Goal: Consume media (video, audio)

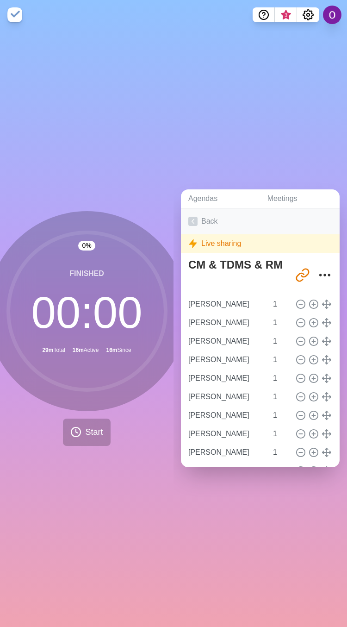
click at [193, 217] on icon at bounding box center [193, 221] width 9 height 9
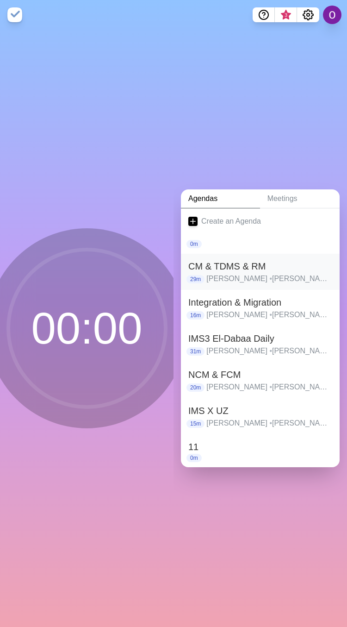
click at [218, 266] on h2 "CM & TDMS & RM" at bounding box center [261, 266] width 144 height 14
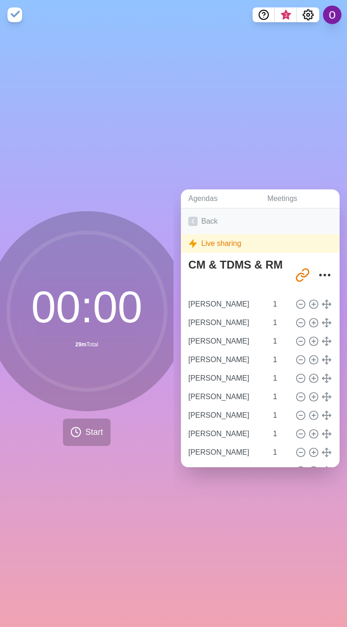
click at [190, 219] on icon at bounding box center [193, 221] width 9 height 9
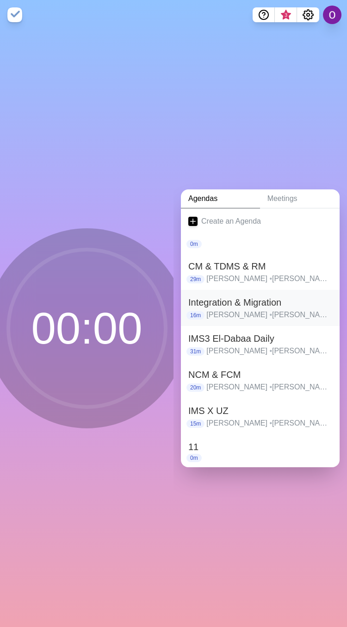
click at [231, 310] on p "[PERSON_NAME] • [PERSON_NAME] • [PERSON_NAME] • [PERSON_NAME] • [PERSON_NAME] •…" at bounding box center [270, 314] width 126 height 11
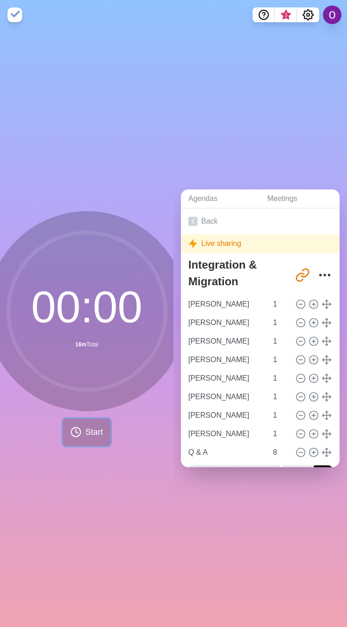
click at [91, 429] on span "Start" at bounding box center [94, 432] width 18 height 13
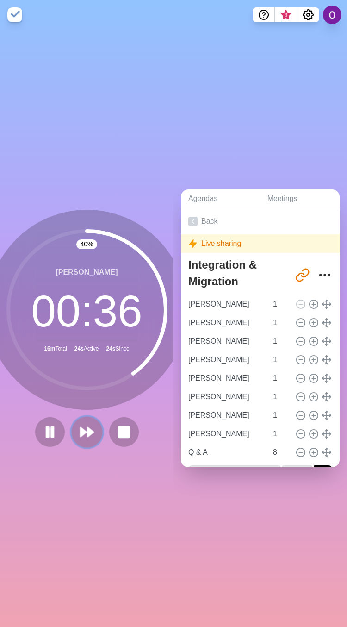
click at [81, 428] on polygon at bounding box center [84, 432] width 6 height 9
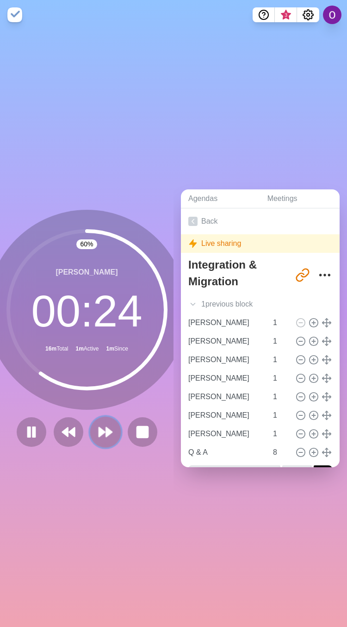
click at [101, 435] on button at bounding box center [105, 431] width 31 height 31
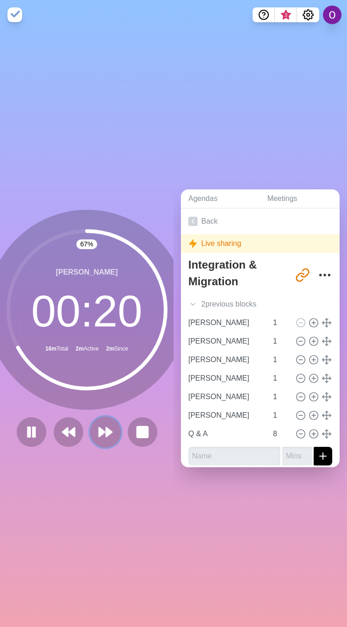
click at [107, 428] on icon at bounding box center [106, 432] width 16 height 16
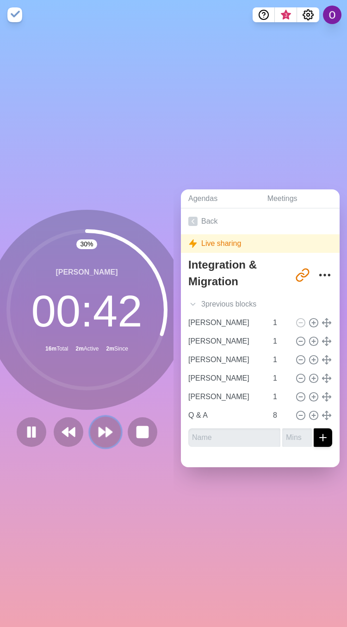
click at [105, 437] on button at bounding box center [105, 431] width 31 height 31
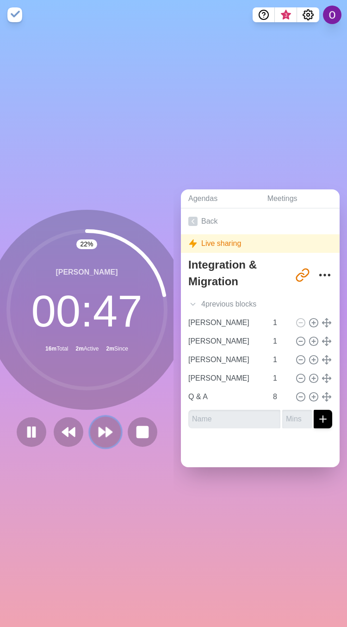
click at [102, 432] on icon at bounding box center [106, 432] width 16 height 16
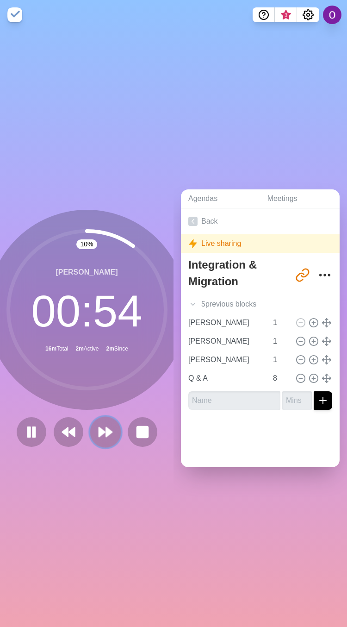
click at [99, 429] on polygon at bounding box center [102, 432] width 6 height 9
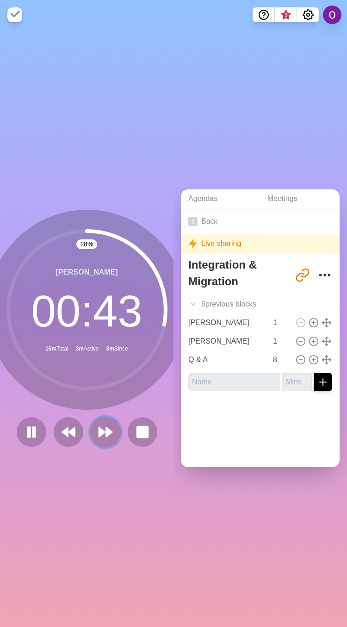
click at [98, 431] on icon at bounding box center [106, 432] width 16 height 16
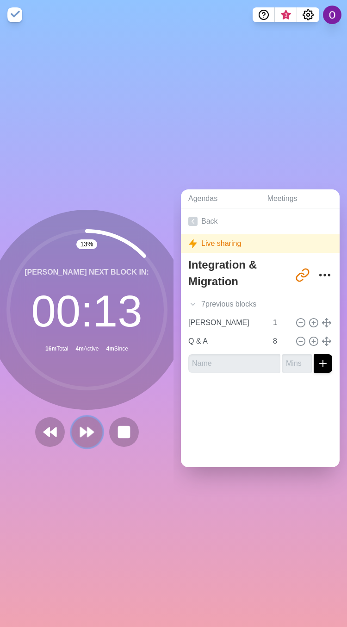
click at [81, 429] on polygon at bounding box center [84, 432] width 6 height 9
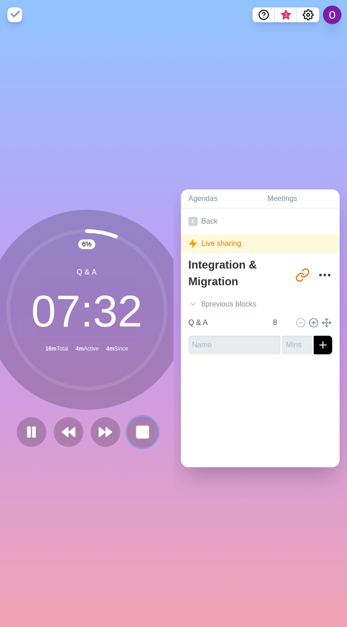
click at [142, 429] on rect at bounding box center [143, 432] width 12 height 12
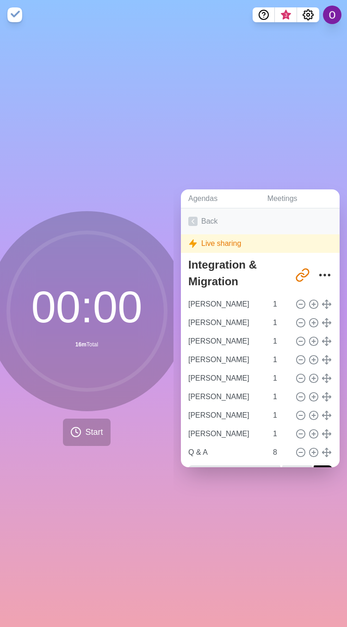
click at [195, 217] on icon at bounding box center [193, 221] width 9 height 9
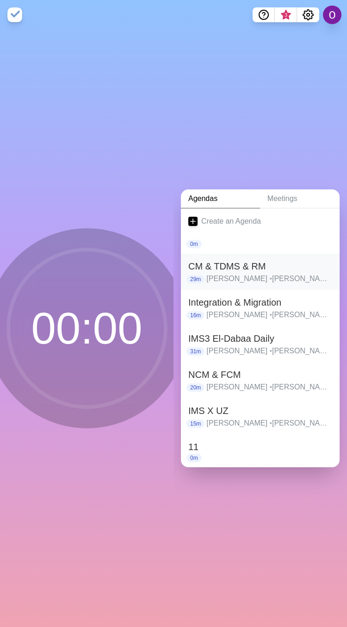
click at [224, 263] on h2 "CM & TDMS & RM" at bounding box center [261, 266] width 144 height 14
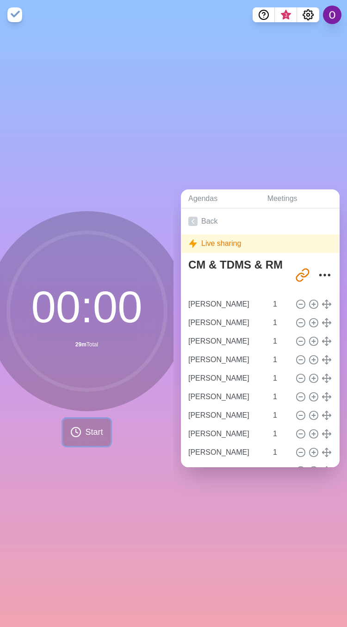
click at [85, 427] on span "Start" at bounding box center [94, 432] width 18 height 13
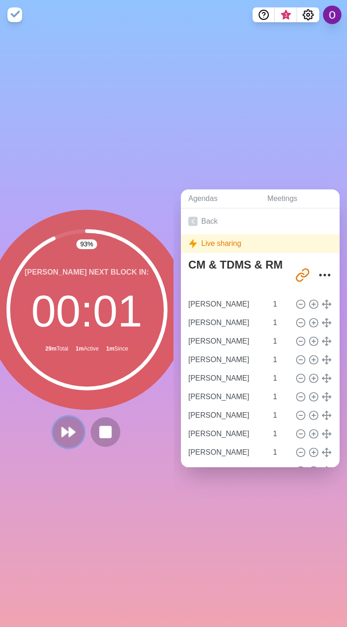
click at [67, 431] on icon at bounding box center [69, 432] width 16 height 16
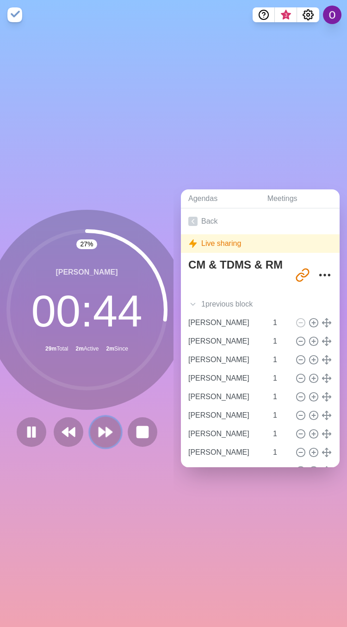
click at [106, 429] on polygon at bounding box center [109, 432] width 6 height 9
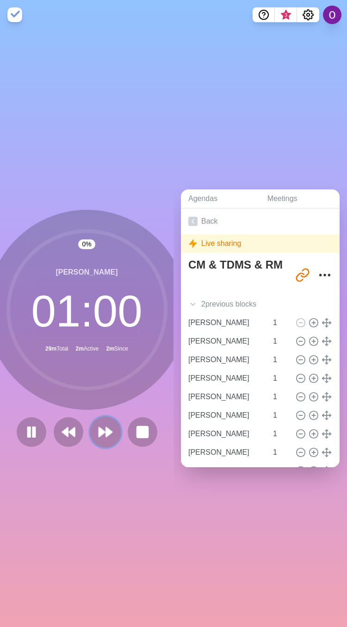
click at [106, 429] on polygon at bounding box center [109, 432] width 6 height 9
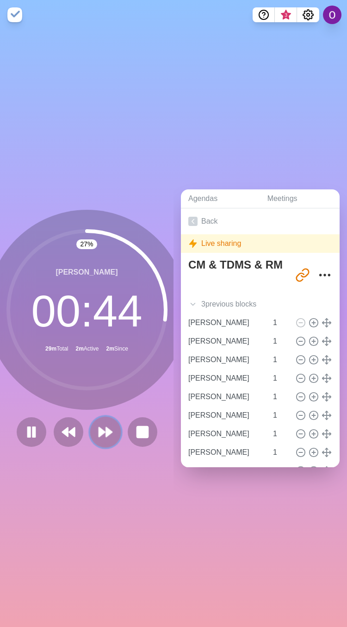
click at [99, 425] on icon at bounding box center [106, 432] width 16 height 16
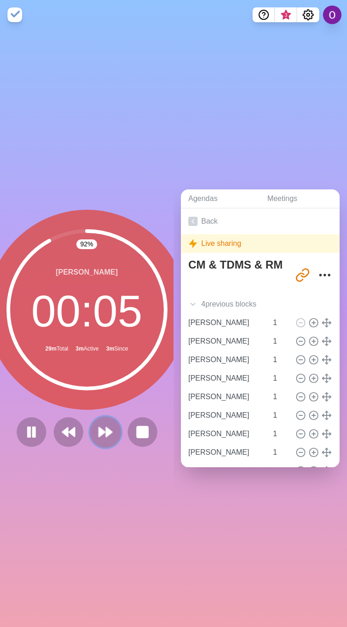
click at [106, 431] on icon at bounding box center [106, 432] width 16 height 16
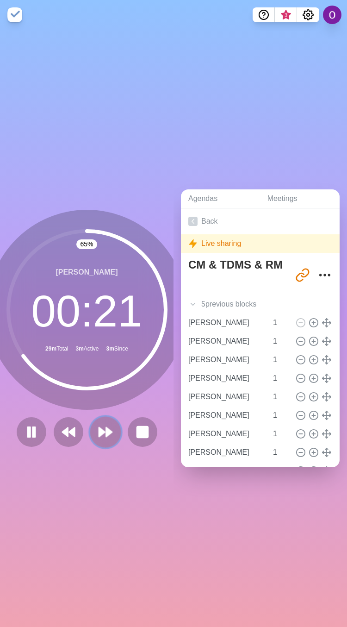
click at [100, 424] on icon at bounding box center [106, 432] width 16 height 16
click at [106, 429] on polygon at bounding box center [109, 432] width 6 height 9
click at [100, 430] on icon at bounding box center [106, 432] width 16 height 16
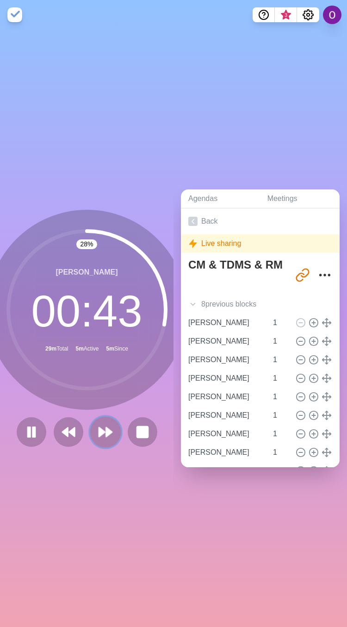
click at [106, 428] on polygon at bounding box center [109, 432] width 6 height 9
click at [102, 424] on icon at bounding box center [106, 432] width 16 height 16
click at [99, 428] on polygon at bounding box center [102, 432] width 6 height 9
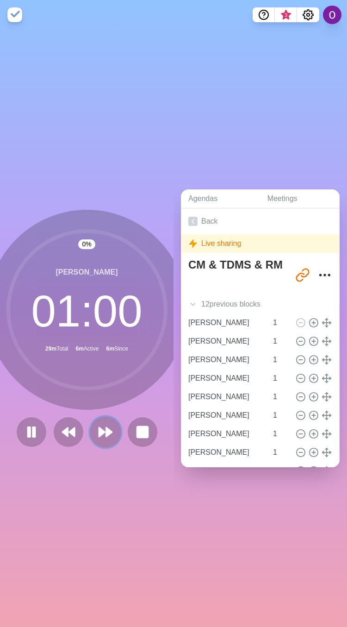
click at [99, 428] on polygon at bounding box center [102, 432] width 6 height 9
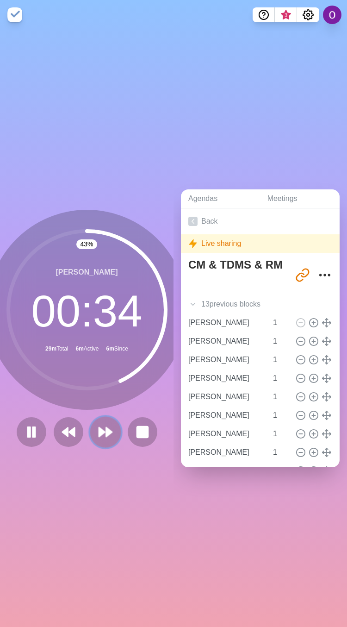
click at [106, 428] on polygon at bounding box center [109, 432] width 6 height 9
click at [98, 432] on icon at bounding box center [106, 432] width 16 height 16
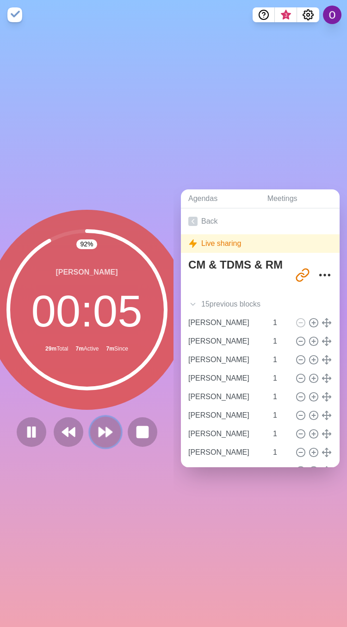
click at [106, 428] on polygon at bounding box center [109, 432] width 6 height 9
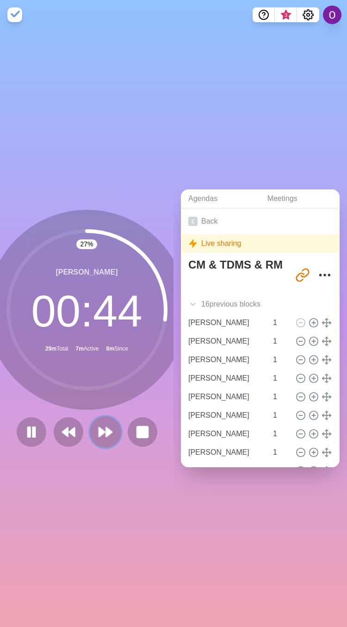
click at [99, 429] on icon at bounding box center [106, 432] width 16 height 16
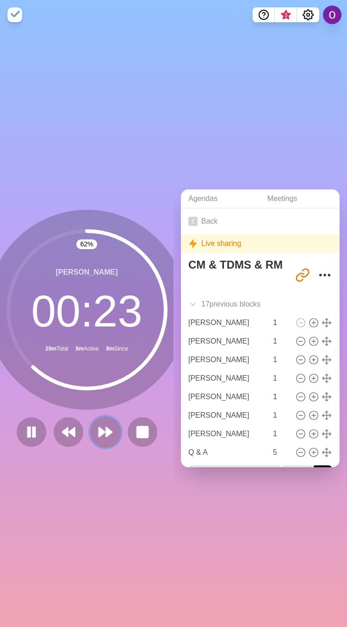
click at [99, 434] on icon at bounding box center [106, 432] width 16 height 16
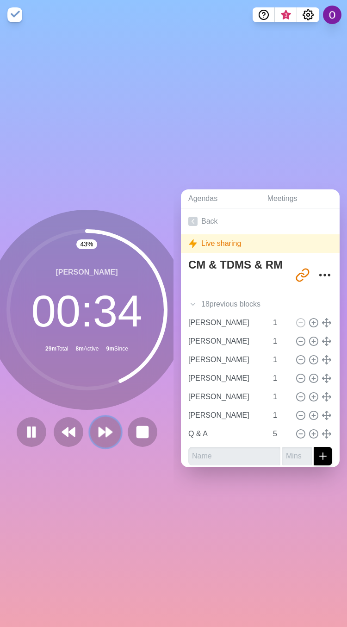
click at [99, 429] on icon at bounding box center [106, 432] width 16 height 16
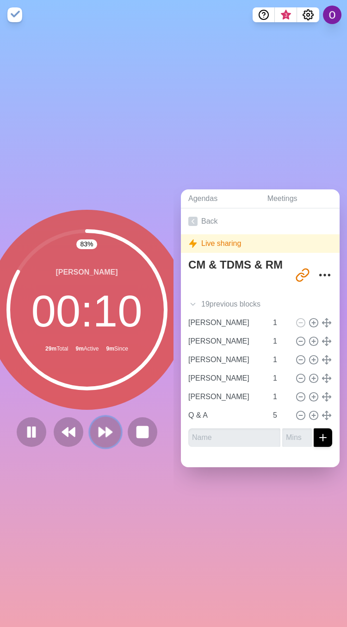
click at [101, 432] on icon at bounding box center [106, 432] width 16 height 16
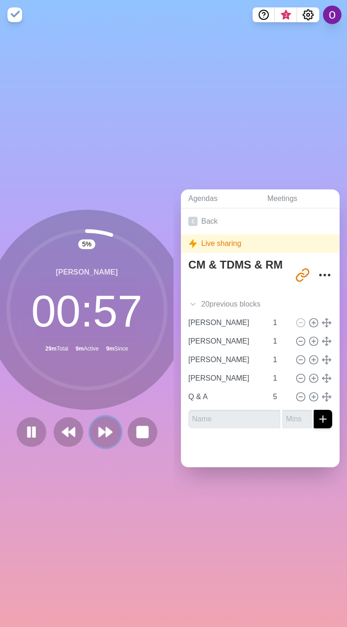
click at [96, 419] on button at bounding box center [105, 431] width 31 height 31
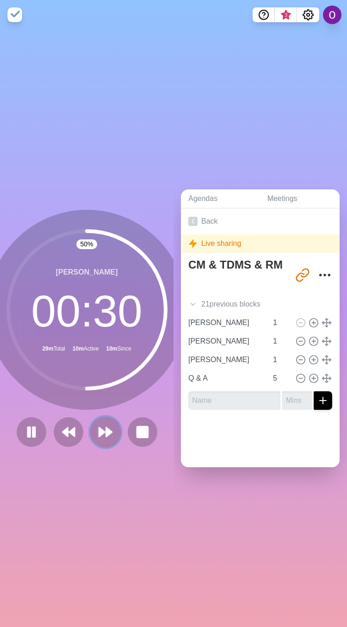
click at [106, 429] on polygon at bounding box center [109, 432] width 6 height 9
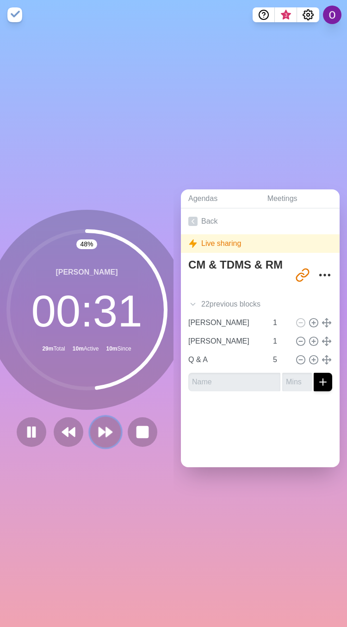
click at [99, 430] on icon at bounding box center [106, 432] width 16 height 16
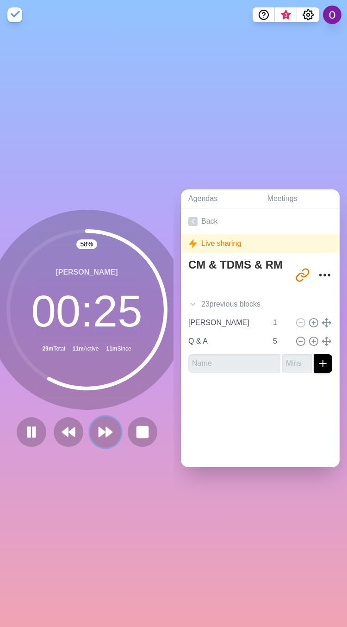
click at [106, 428] on polygon at bounding box center [109, 432] width 6 height 9
